Goal: Information Seeking & Learning: Learn about a topic

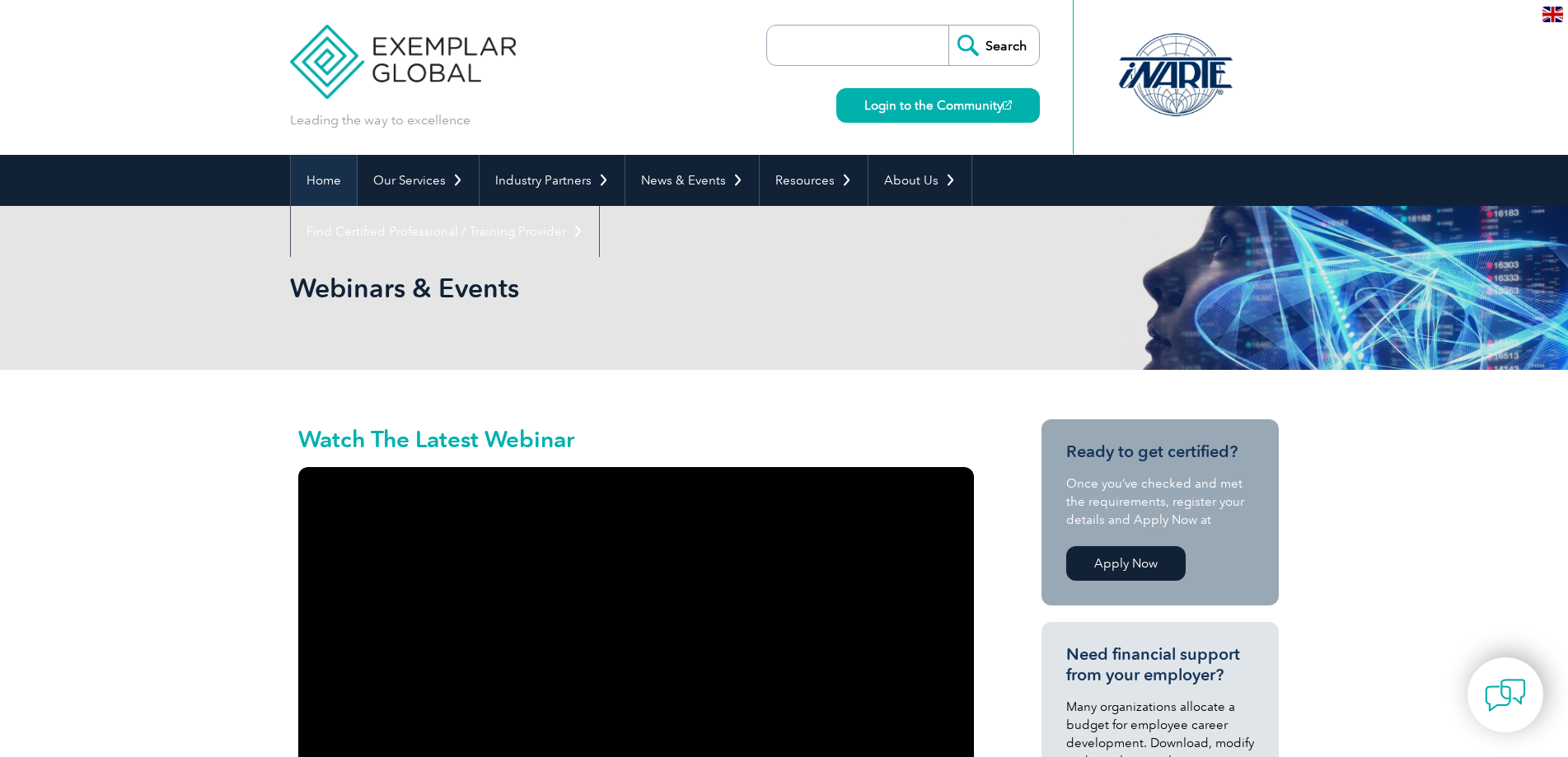
click at [323, 181] on link "Home" at bounding box center [323, 180] width 66 height 51
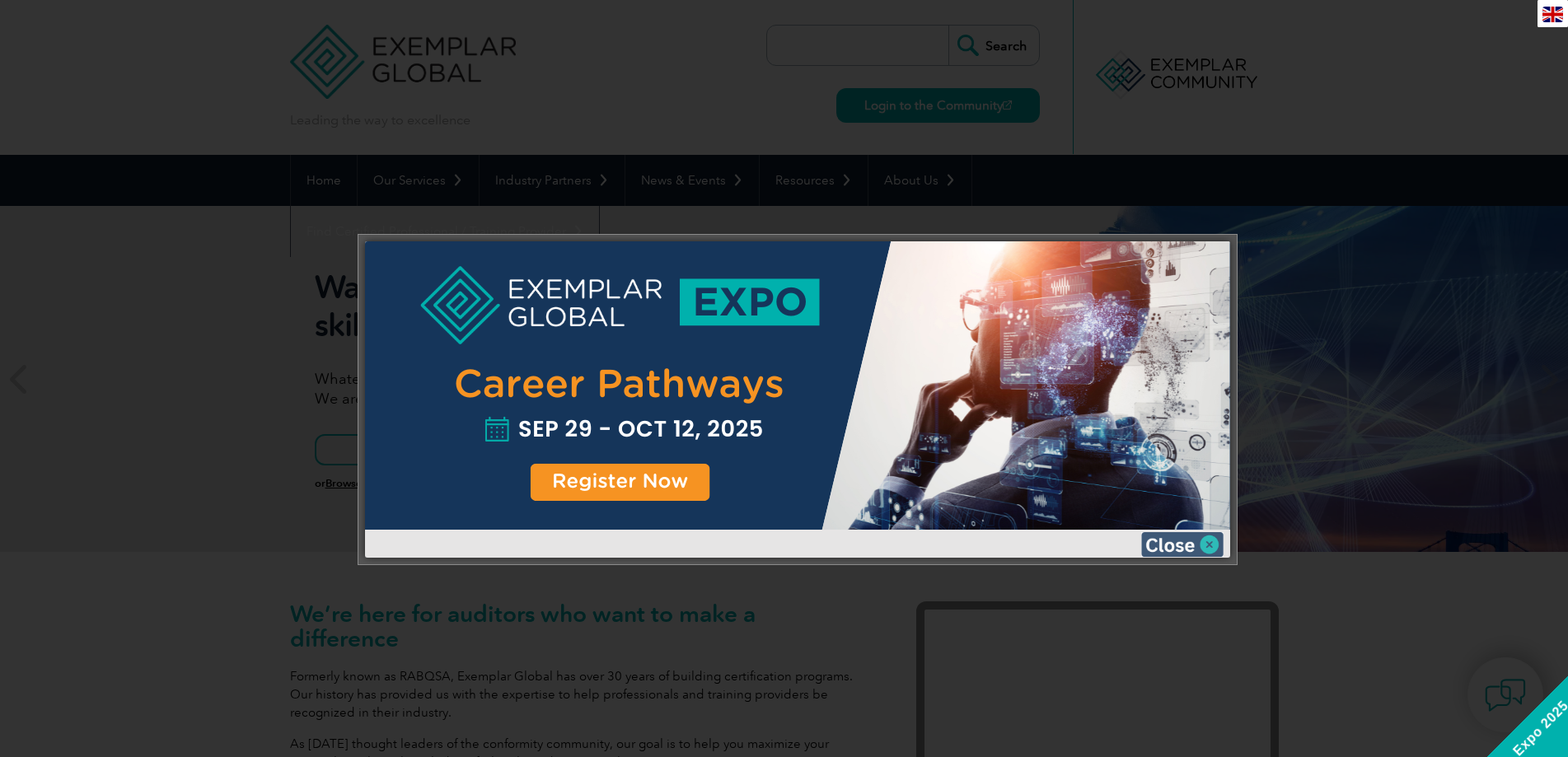
click at [1180, 541] on img at bounding box center [1182, 544] width 83 height 25
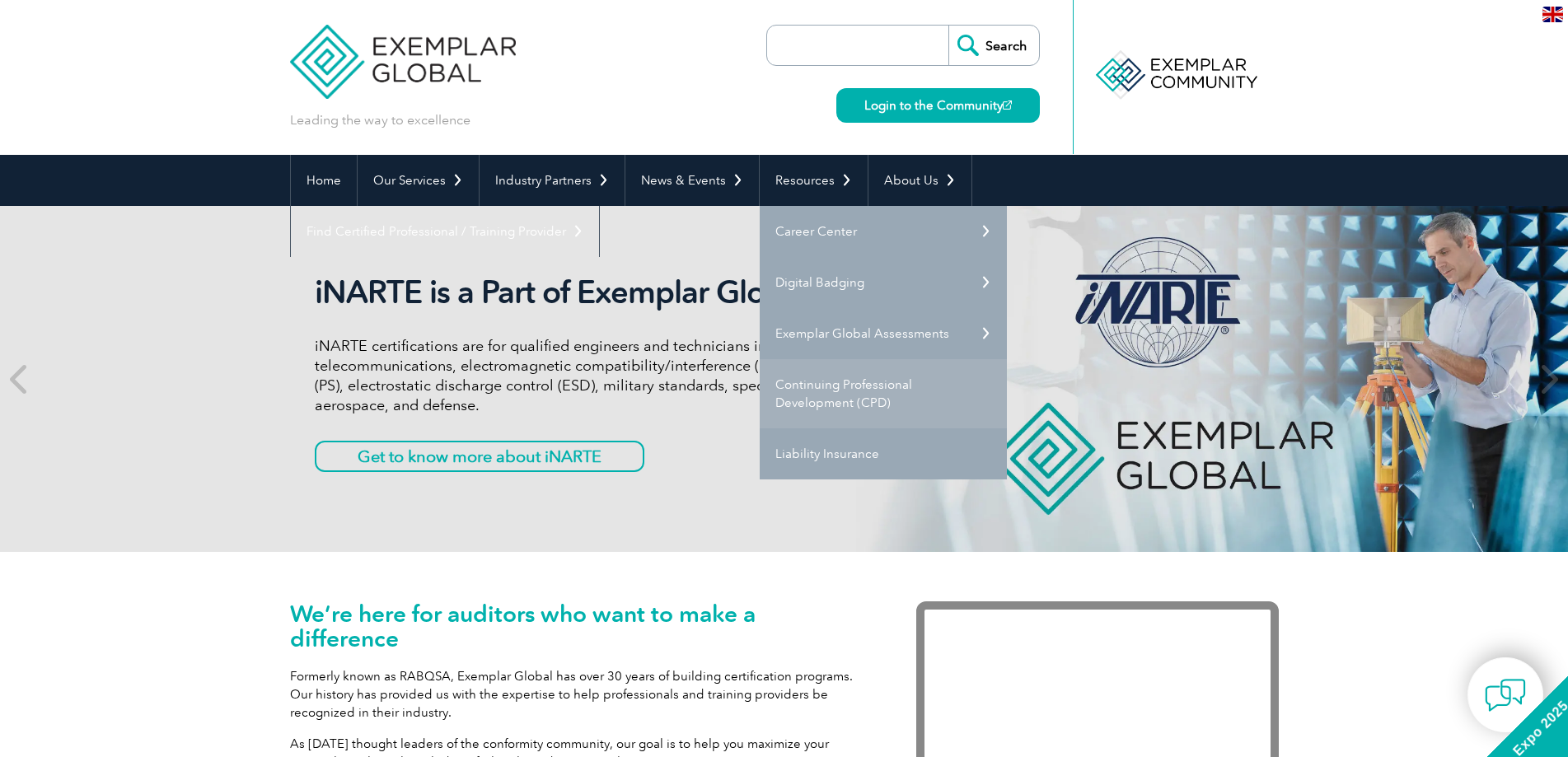
click at [841, 399] on link "Continuing Professional Development (CPD)" at bounding box center [883, 394] width 247 height 69
